Goal: Find specific page/section: Find specific page/section

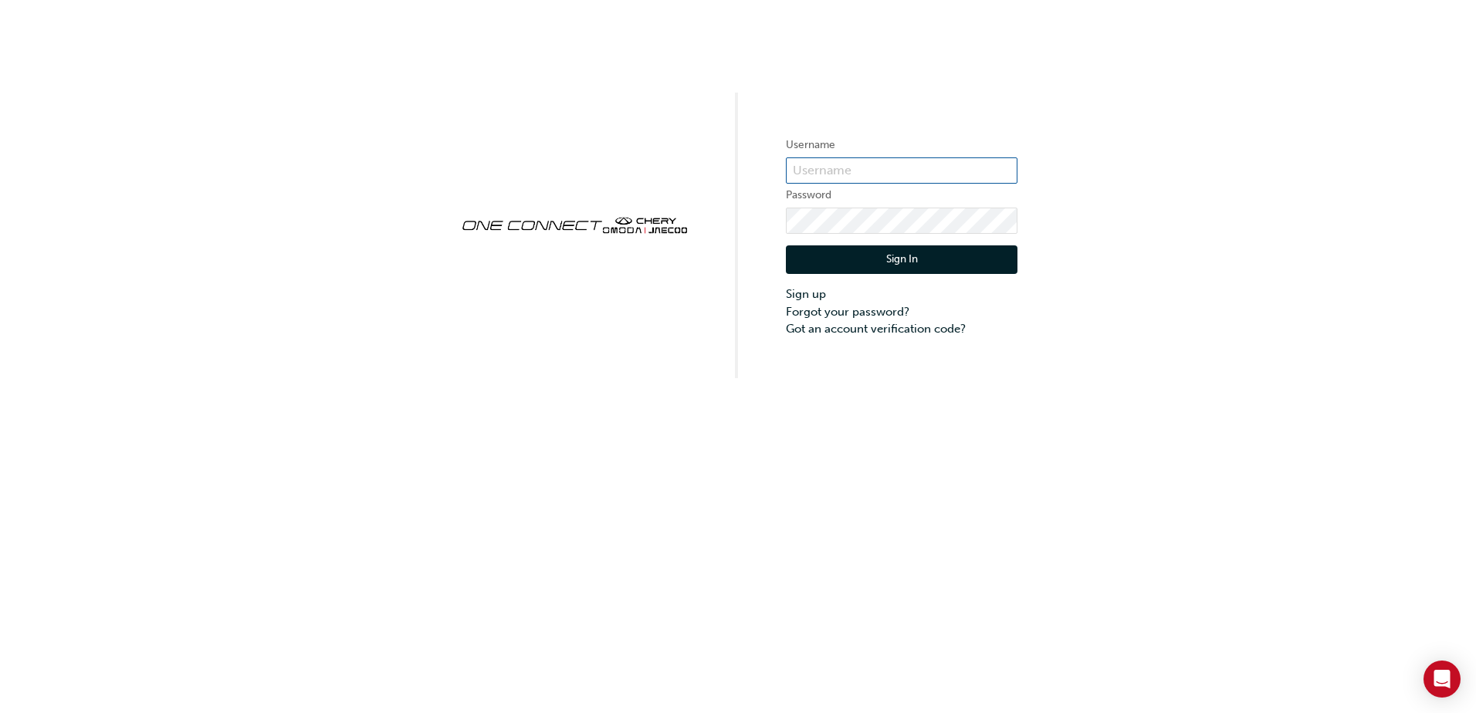
type input "CHAU1461"
click at [864, 264] on button "Sign In" at bounding box center [902, 259] width 232 height 29
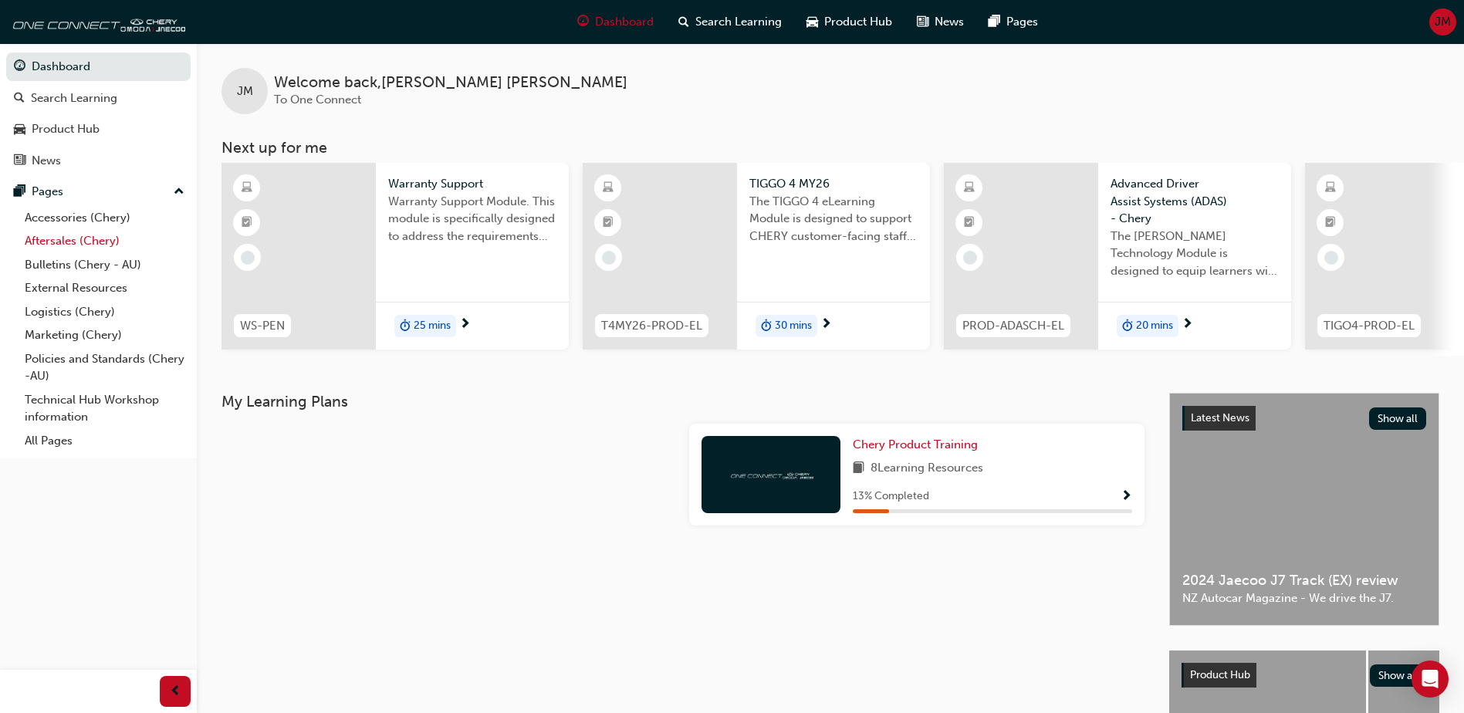
click at [90, 240] on link "Aftersales (Chery)" at bounding box center [105, 241] width 172 height 24
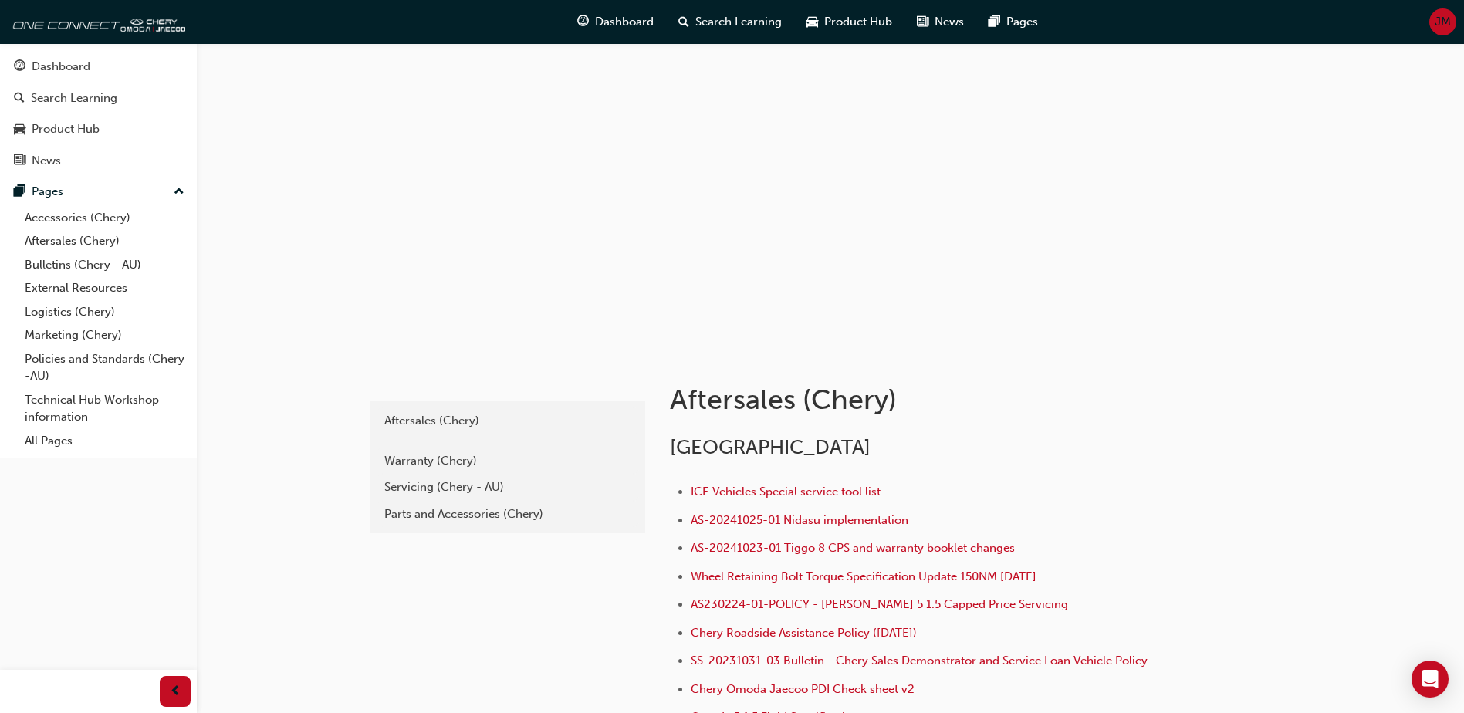
scroll to position [77, 0]
